Goal: Information Seeking & Learning: Learn about a topic

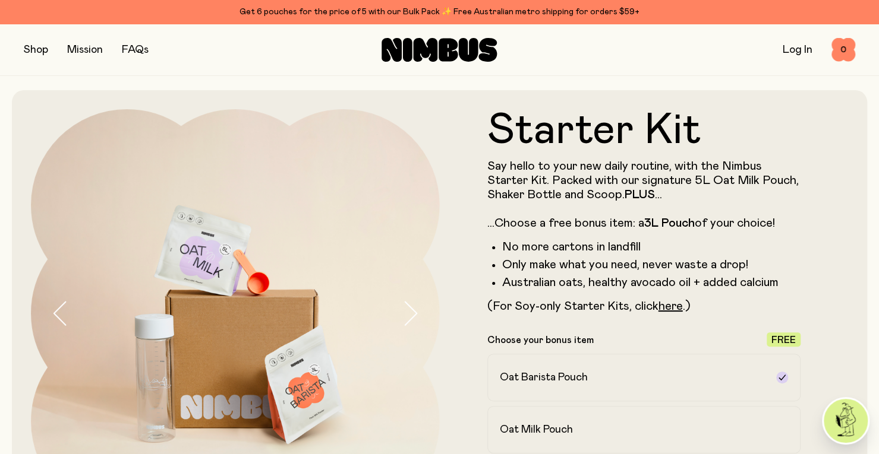
click at [27, 53] on button "button" at bounding box center [36, 50] width 24 height 17
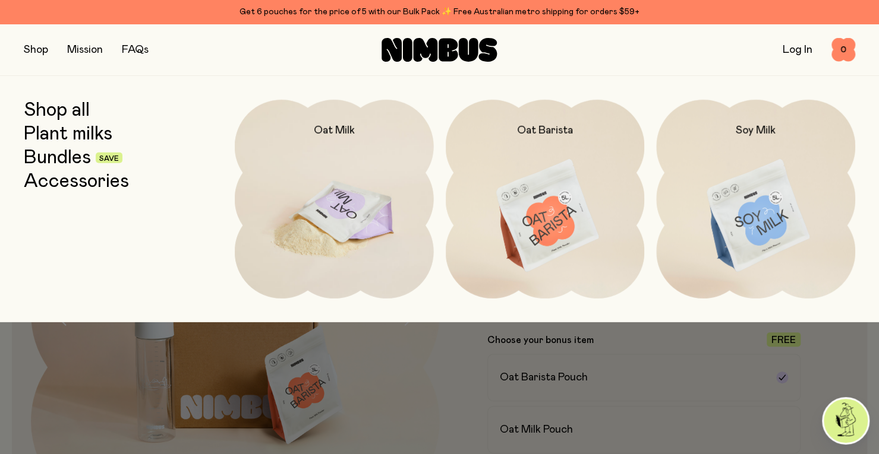
click at [314, 206] on img at bounding box center [334, 216] width 199 height 233
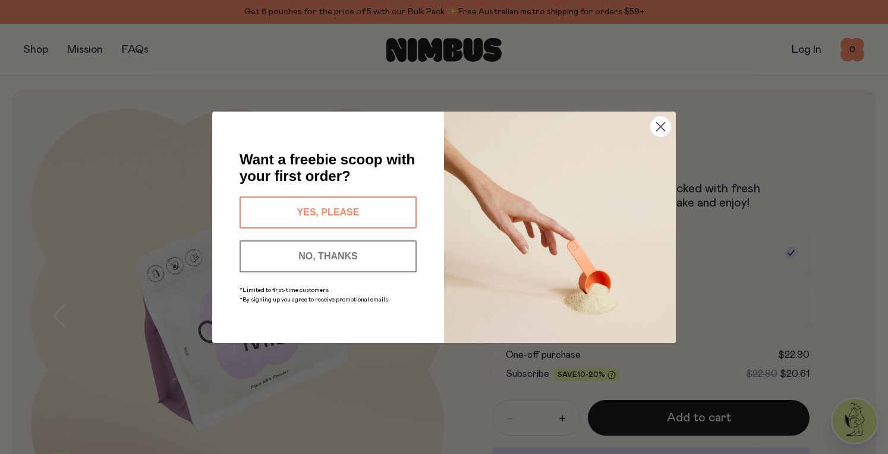
click at [664, 130] on icon "Close dialog" at bounding box center [660, 126] width 8 height 8
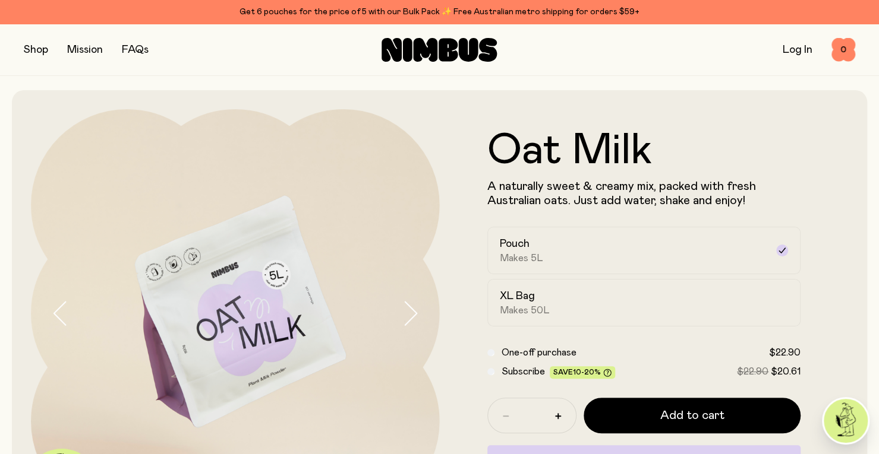
click at [91, 47] on link "Mission" at bounding box center [85, 50] width 36 height 11
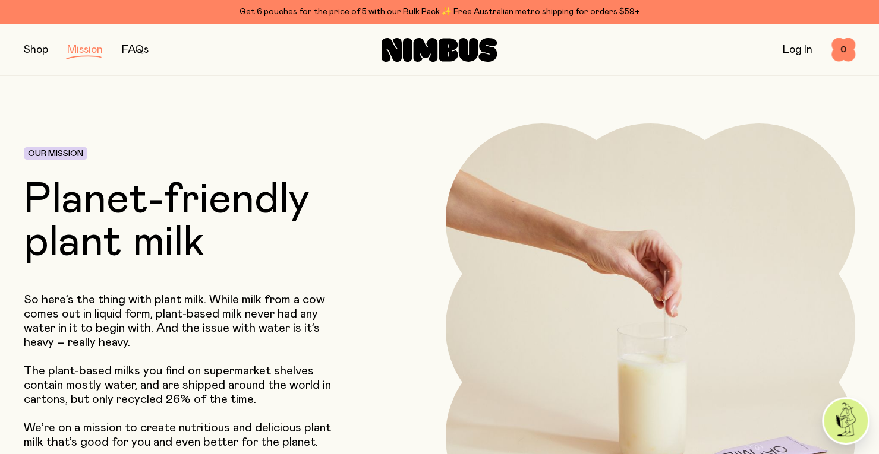
click at [128, 50] on link "FAQs" at bounding box center [135, 50] width 27 height 11
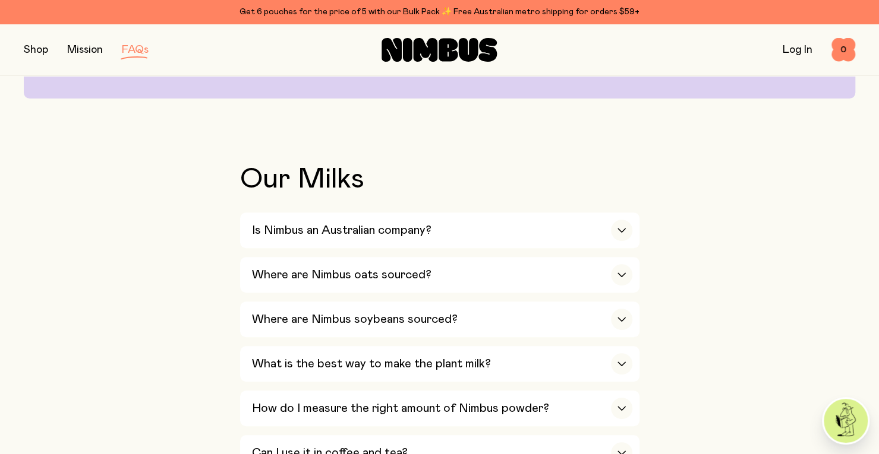
scroll to position [190, 0]
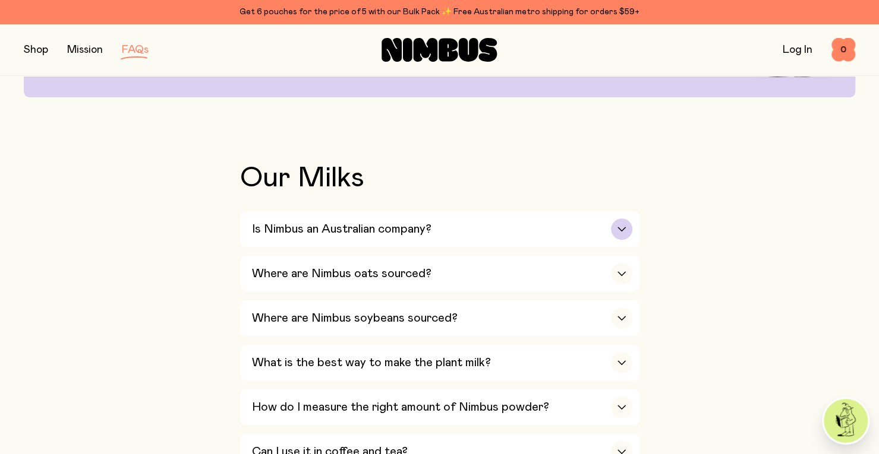
click at [622, 231] on icon "button" at bounding box center [622, 229] width 10 height 5
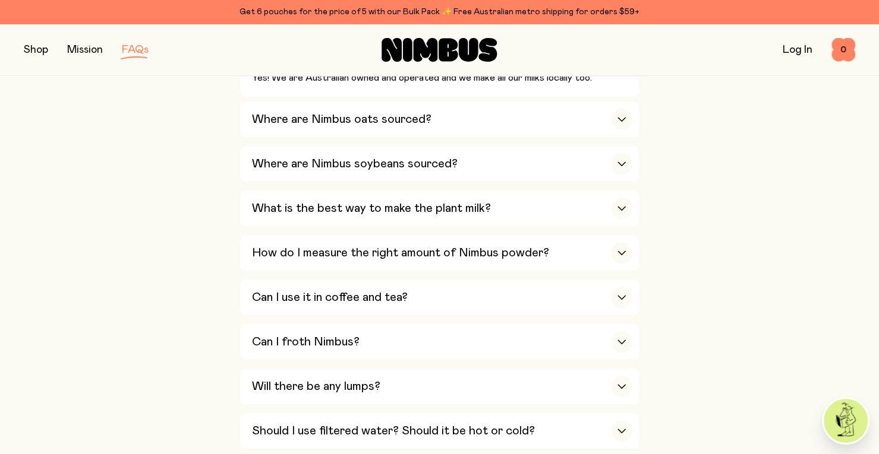
scroll to position [380, 0]
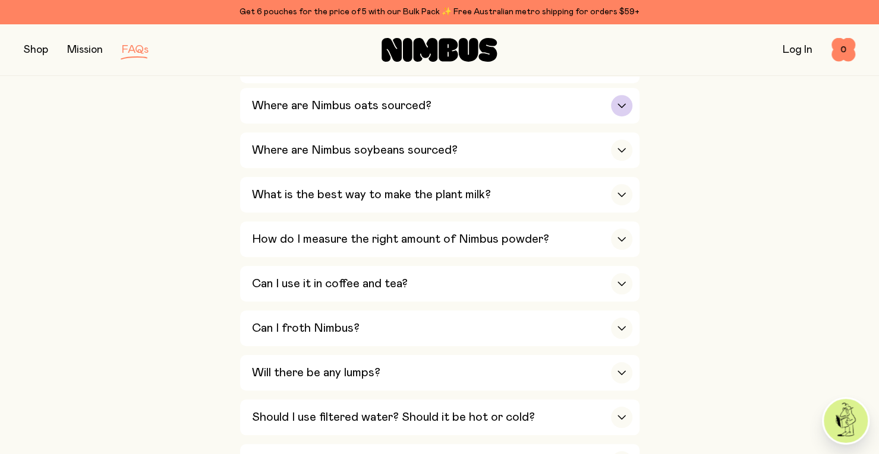
click at [625, 108] on icon "button" at bounding box center [622, 105] width 10 height 5
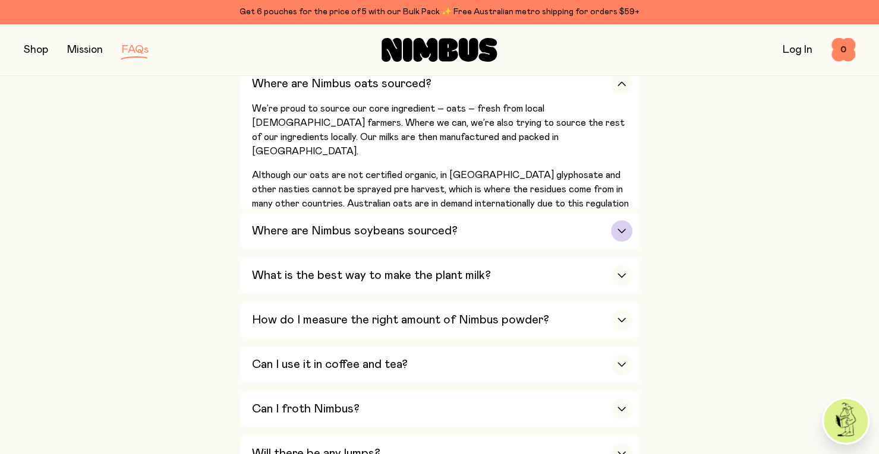
click at [625, 225] on div "button" at bounding box center [621, 230] width 21 height 21
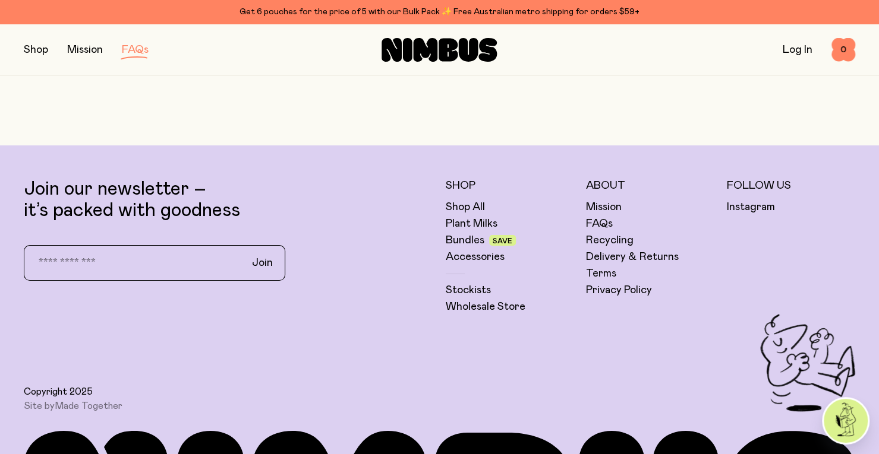
scroll to position [2449, 0]
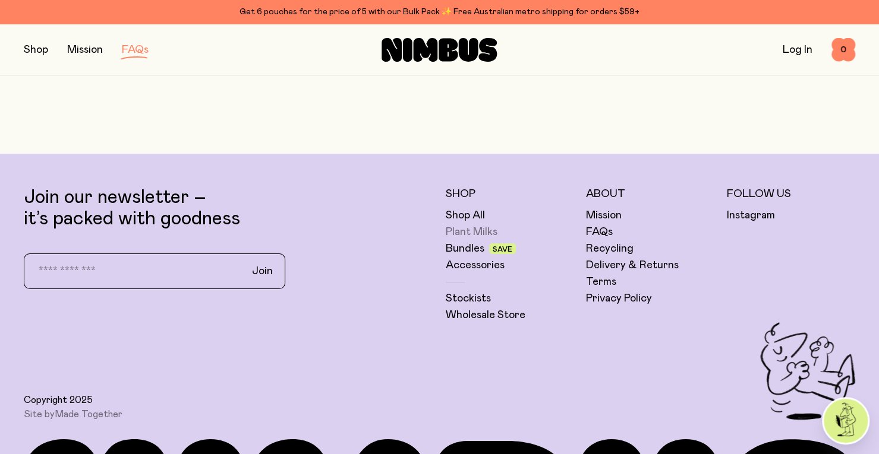
click at [465, 225] on link "Plant Milks" at bounding box center [472, 232] width 52 height 14
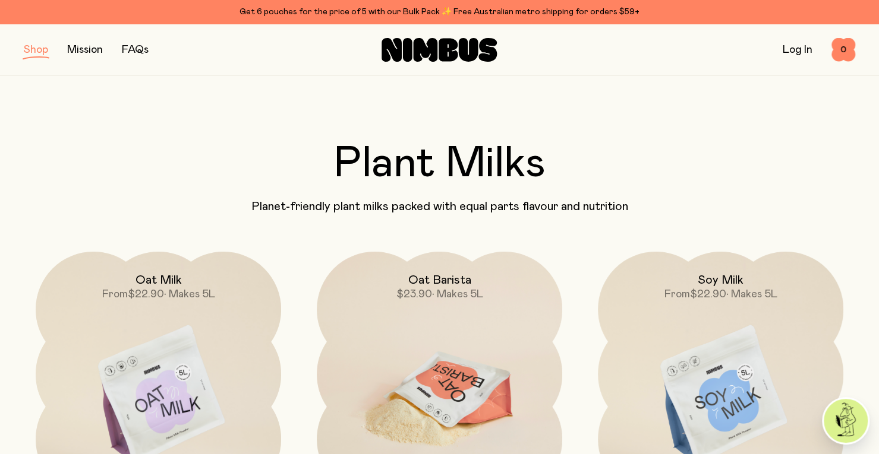
click at [413, 308] on img at bounding box center [439, 396] width 245 height 288
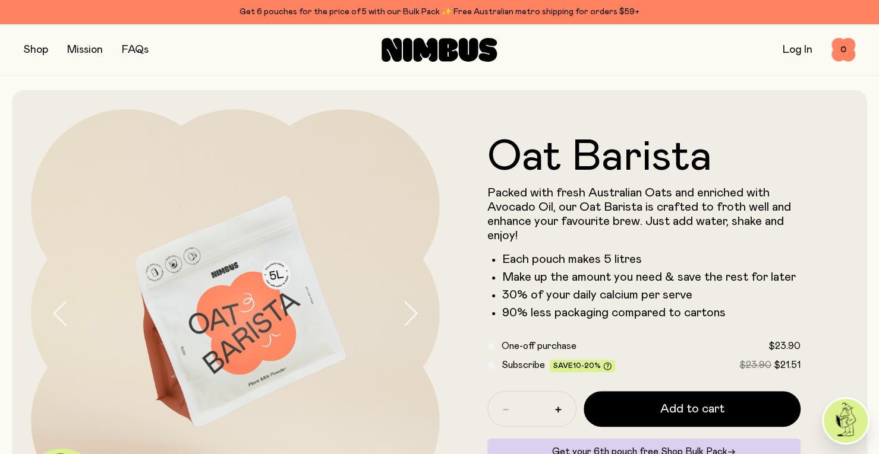
click at [453, 386] on form "Oat Barista Packed with fresh Australian Oats and enriched with Avocado Oil, ou…" at bounding box center [644, 313] width 409 height 355
drag, startPoint x: 876, startPoint y: 49, endPoint x: 874, endPoint y: 72, distance: 23.2
click at [874, 72] on div "Shop Mission FAQs Log In 0 0" at bounding box center [439, 50] width 879 height 52
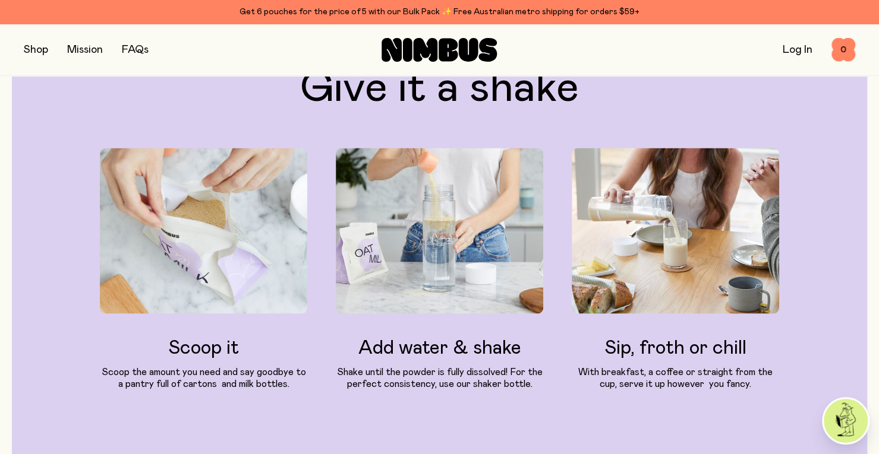
scroll to position [1205, 0]
